Goal: Task Accomplishment & Management: Manage account settings

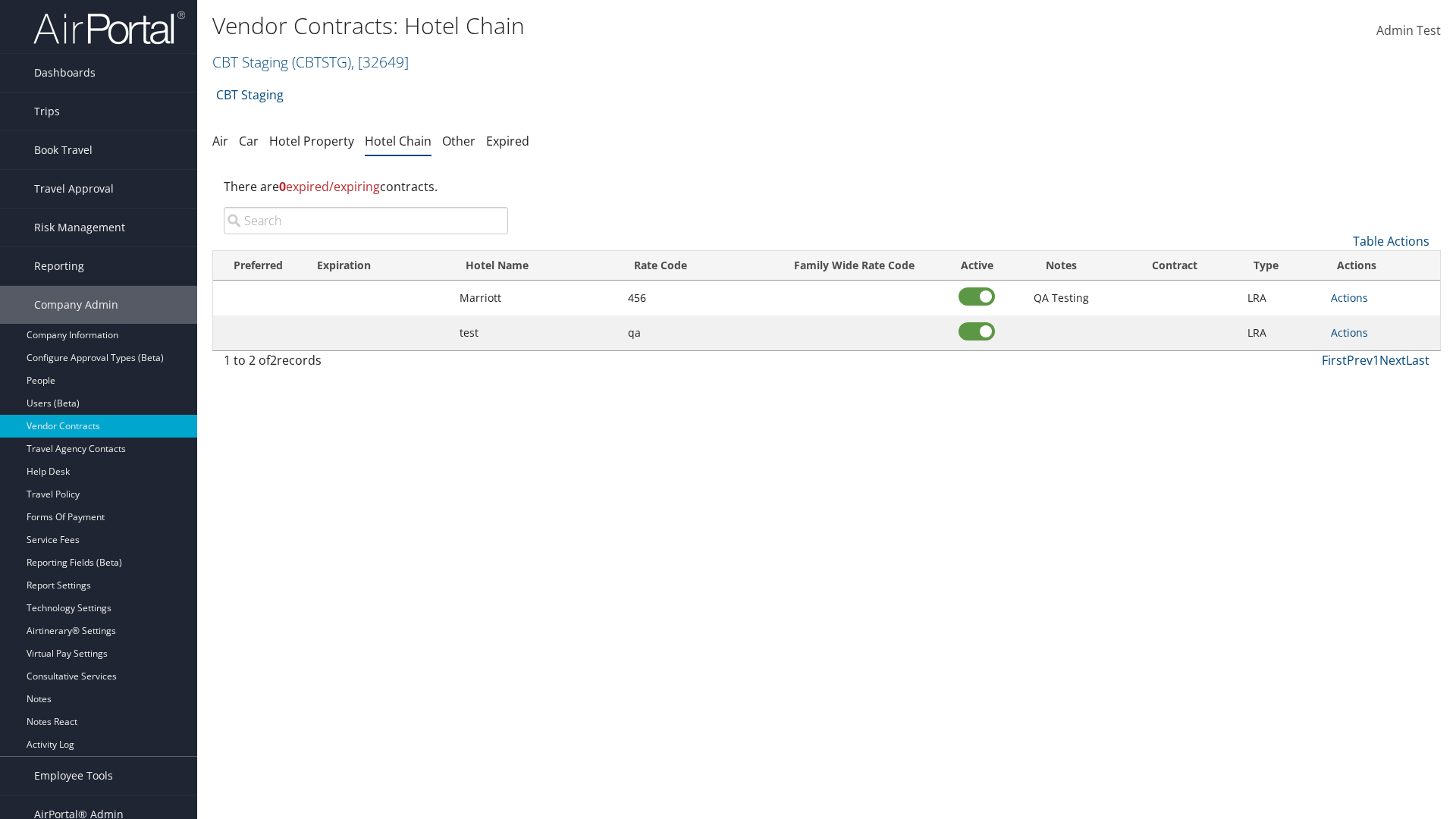
click at [365, 221] on input "search" at bounding box center [366, 221] width 285 height 28
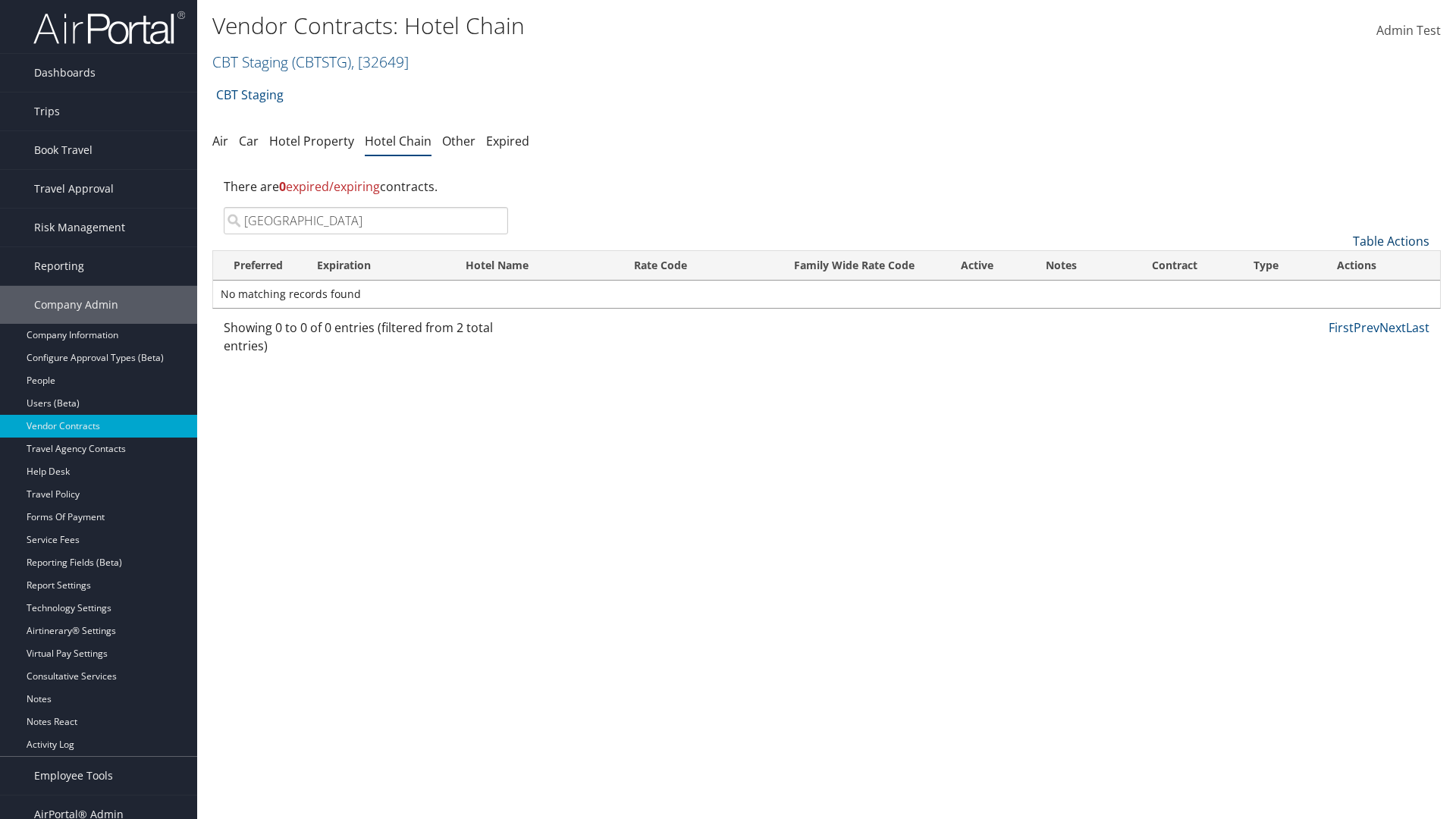
type input "[GEOGRAPHIC_DATA]"
click at [1391, 241] on link "Table Actions" at bounding box center [1392, 241] width 77 height 17
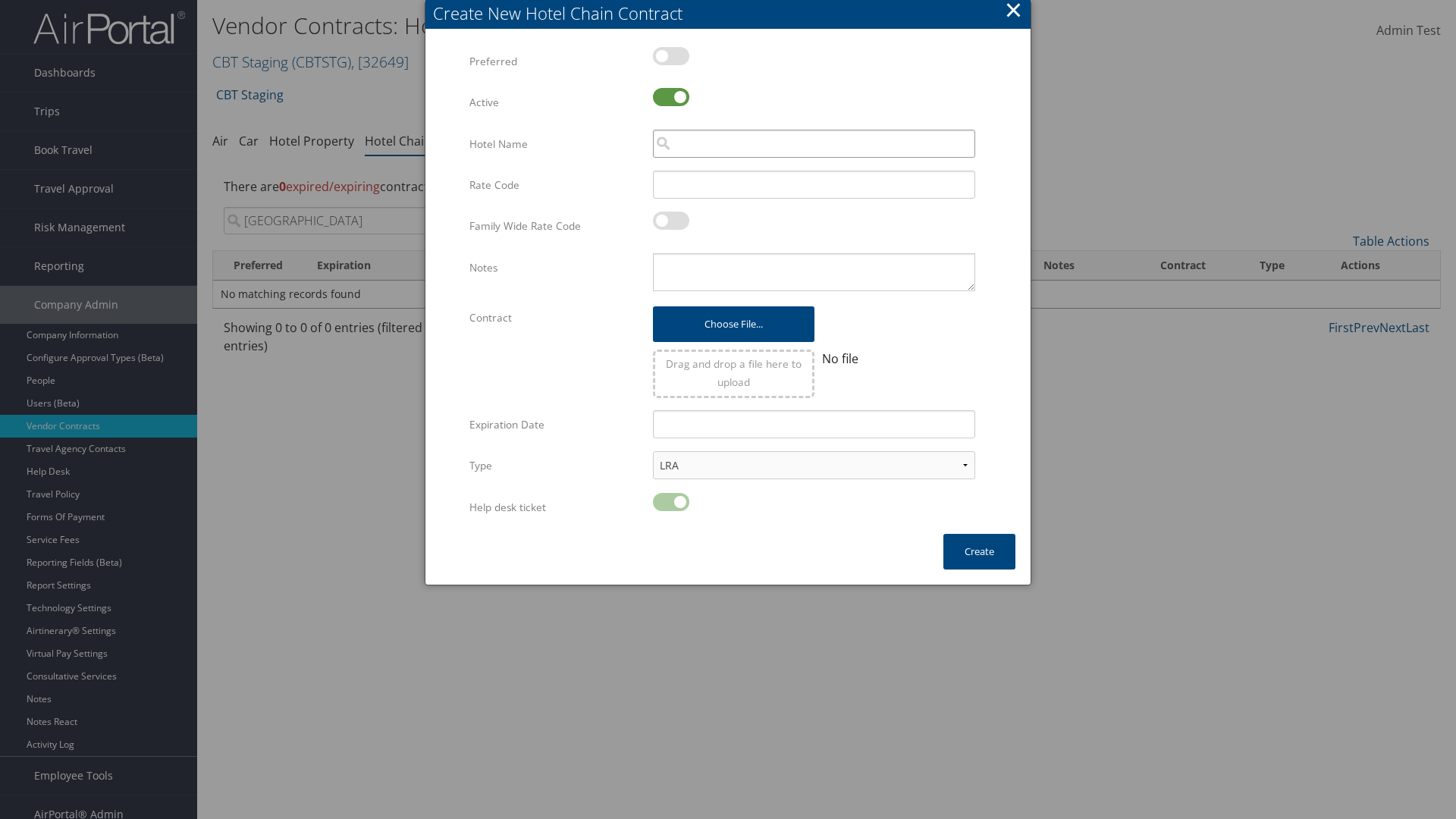
click at [814, 143] on input "search" at bounding box center [814, 143] width 322 height 28
type input "[GEOGRAPHIC_DATA]"
type input "456"
click at [979, 551] on button "Create" at bounding box center [980, 551] width 72 height 35
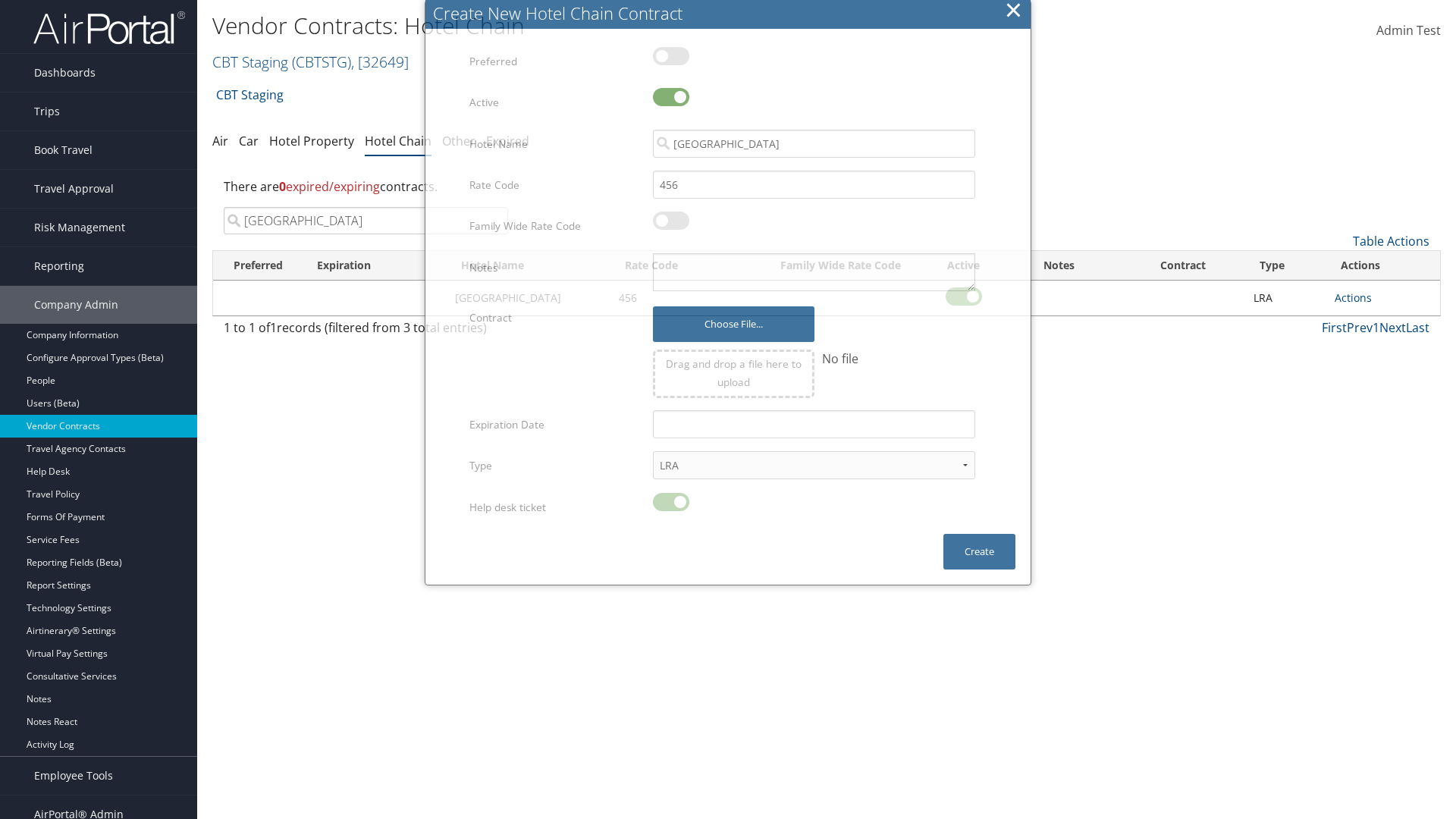
click at [365, 207] on input "[GEOGRAPHIC_DATA]" at bounding box center [366, 221] width 285 height 28
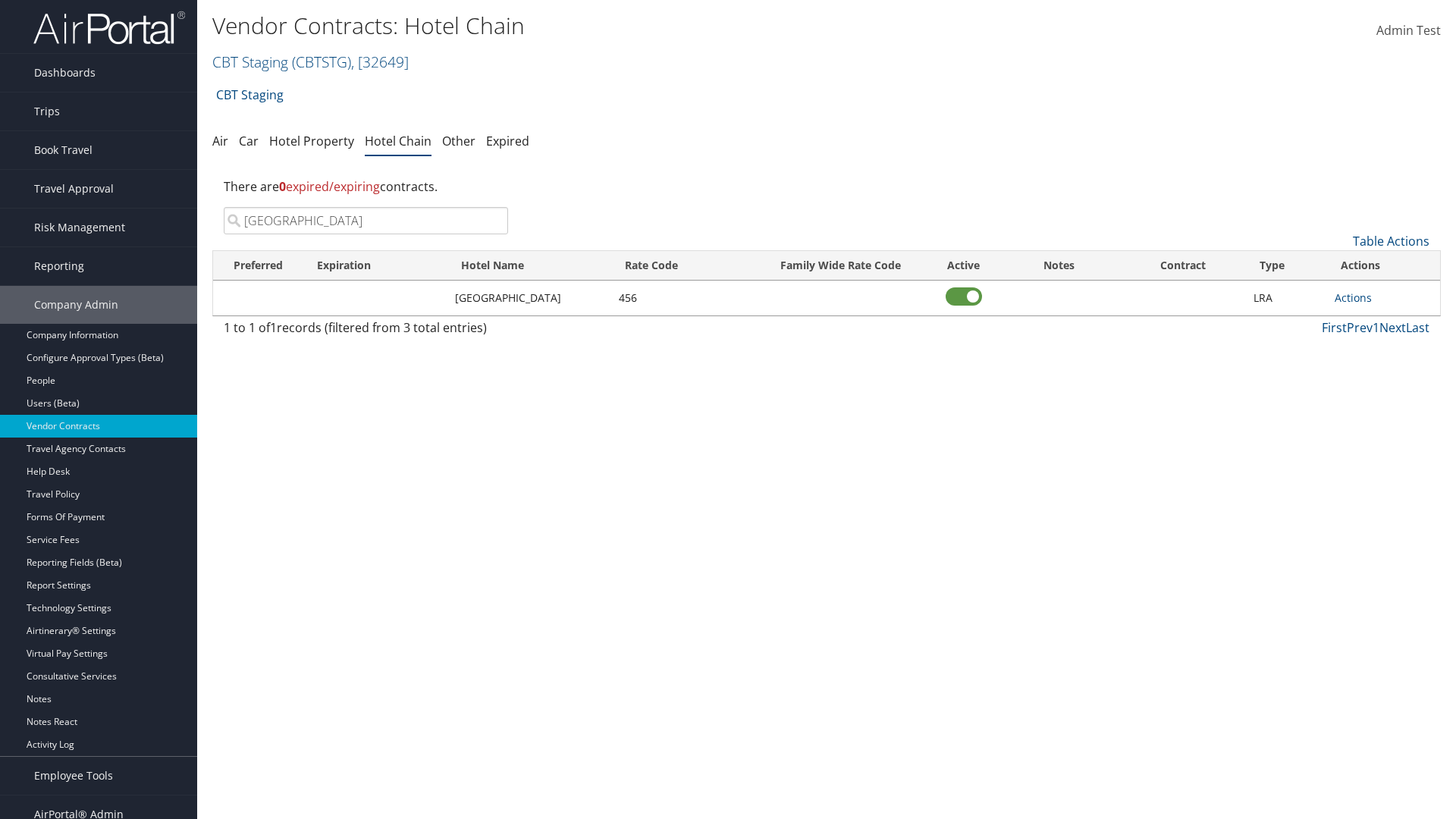
scroll to position [15, 0]
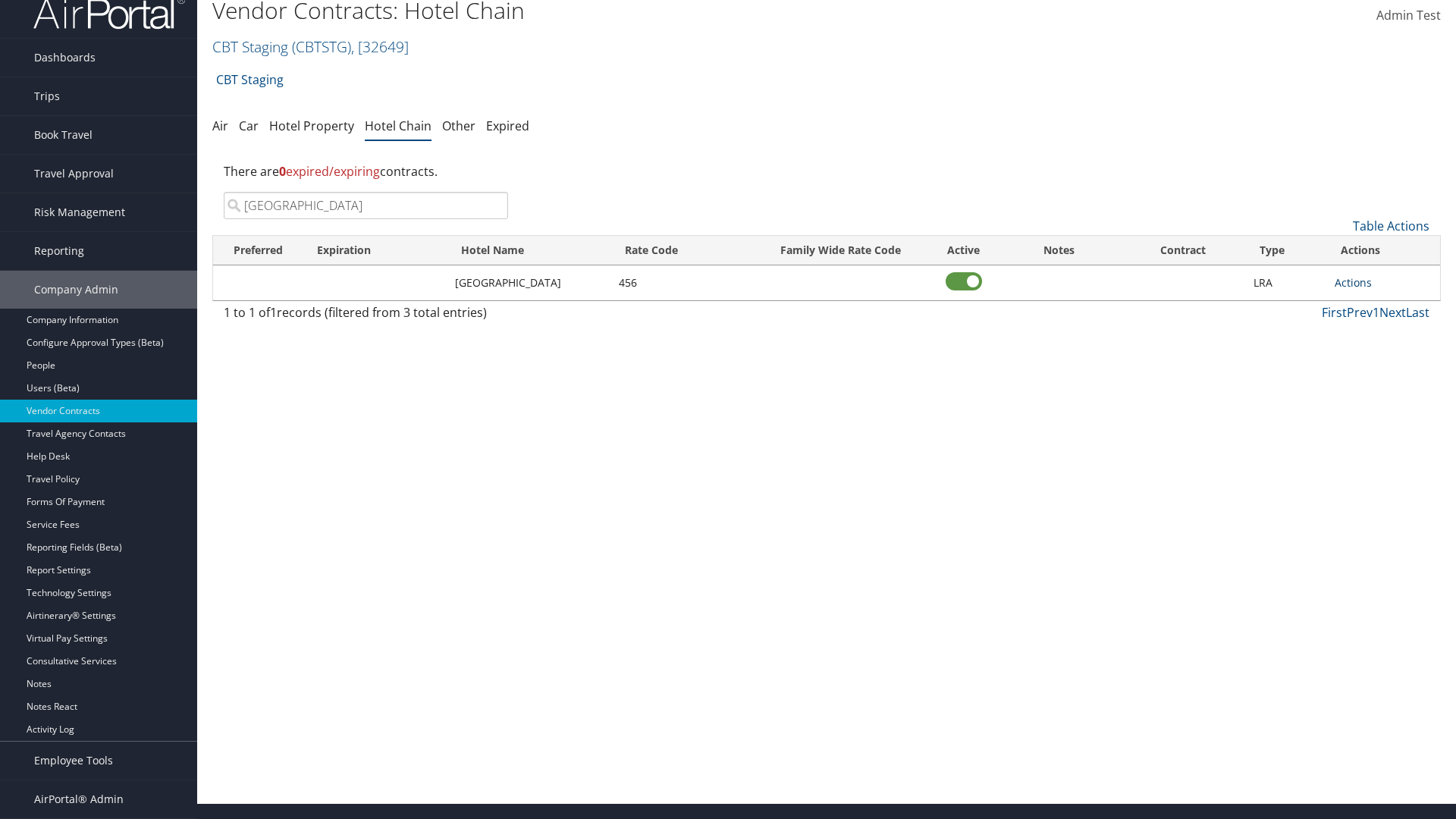
click at [1353, 282] on link "Actions" at bounding box center [1353, 282] width 37 height 15
click at [1358, 331] on link "Delete" at bounding box center [1358, 331] width 44 height 26
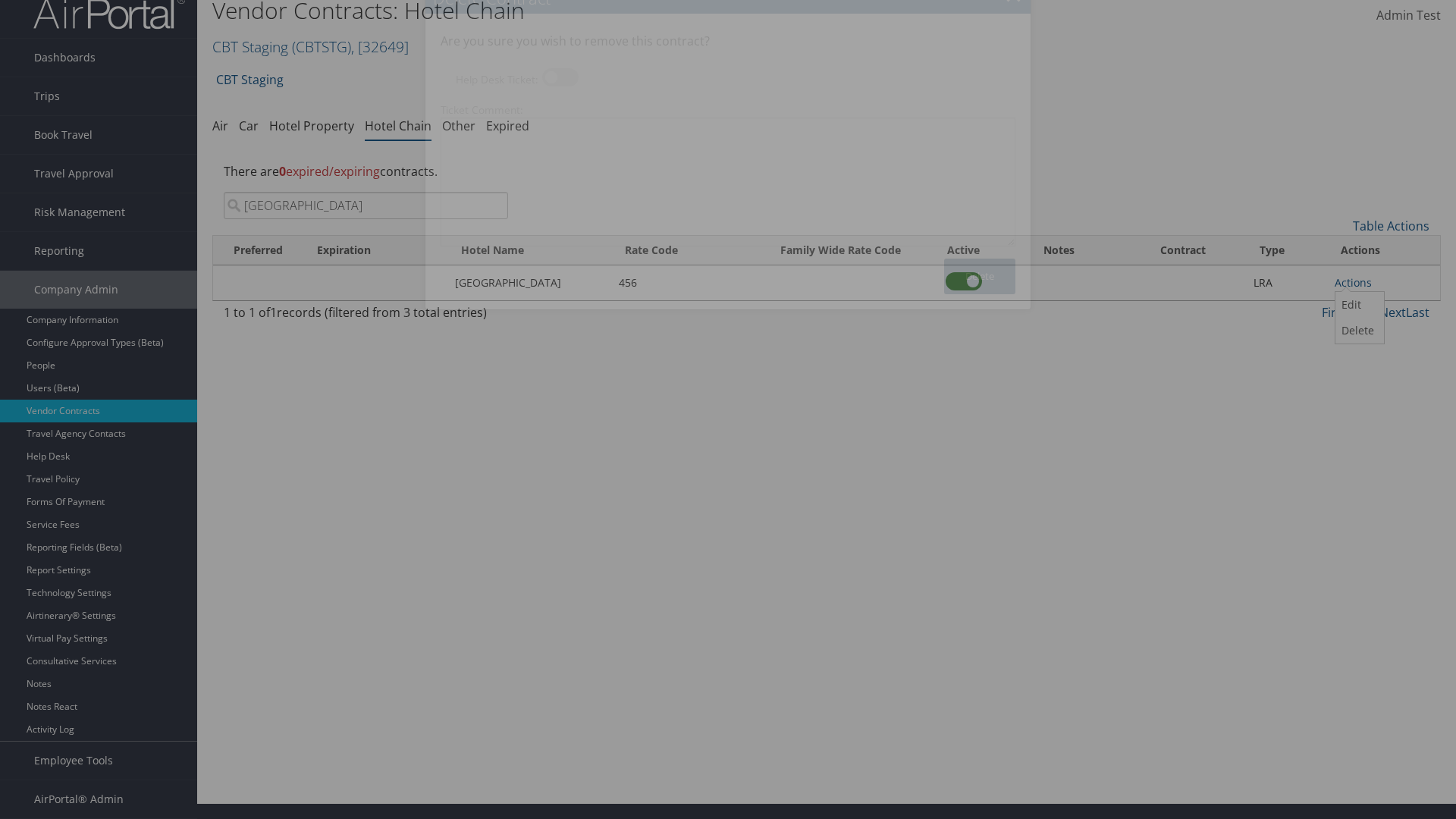
click at [980, 276] on button "Delete" at bounding box center [980, 276] width 71 height 35
